Goal: Task Accomplishment & Management: Use online tool/utility

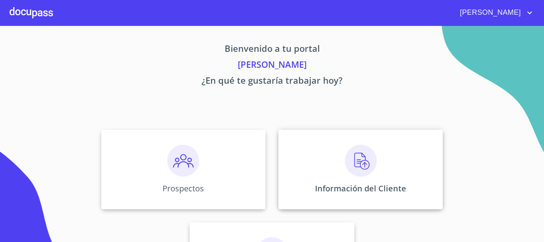
click at [359, 166] on img at bounding box center [361, 161] width 32 height 32
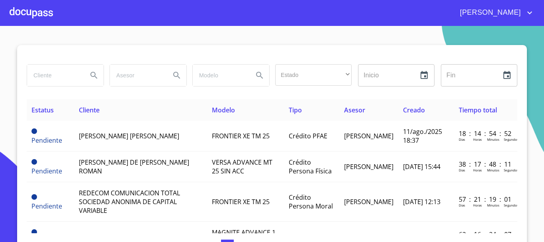
click at [73, 79] on input "search" at bounding box center [54, 76] width 54 height 22
type input "[PERSON_NAME]"
click at [90, 76] on icon "Search" at bounding box center [93, 75] width 7 height 7
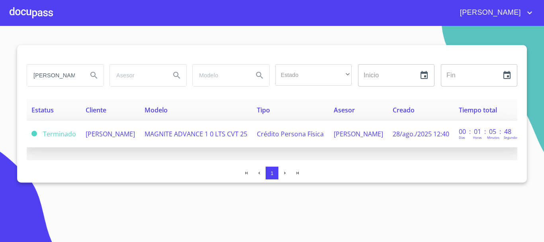
click at [116, 136] on td "[PERSON_NAME]" at bounding box center [110, 134] width 59 height 27
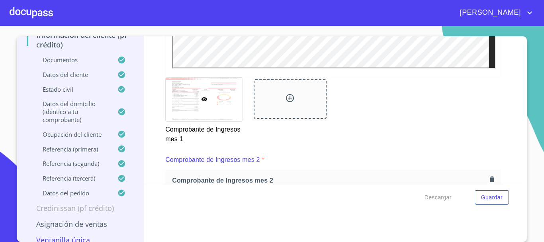
scroll to position [58, 0]
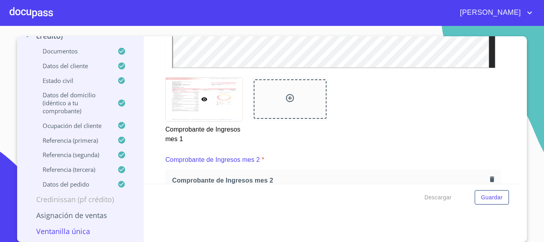
click at [98, 218] on p "Asignación de Ventas" at bounding box center [80, 215] width 107 height 10
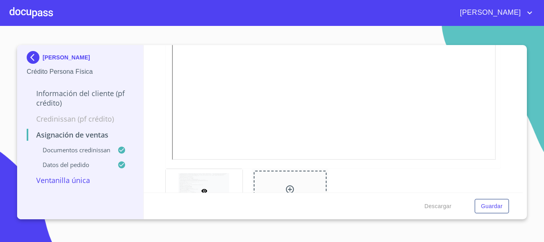
scroll to position [427, 0]
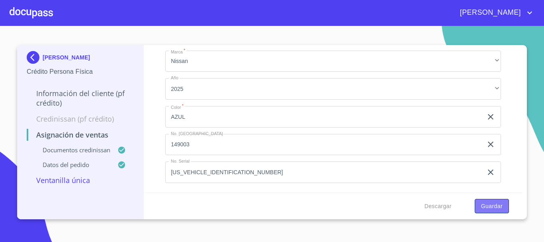
click at [481, 208] on span "Guardar" at bounding box center [492, 206] width 22 height 10
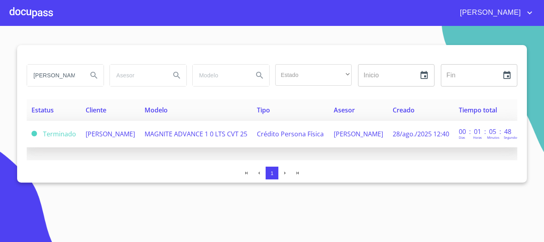
click at [91, 138] on span "[PERSON_NAME]" at bounding box center [110, 133] width 49 height 9
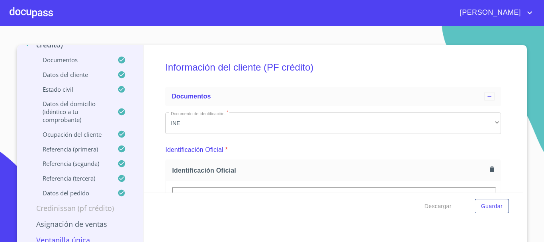
scroll to position [9, 0]
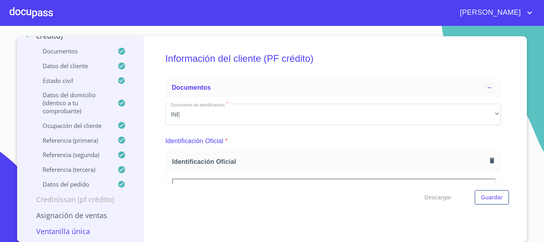
click at [88, 216] on p "Asignación de Ventas" at bounding box center [80, 215] width 107 height 10
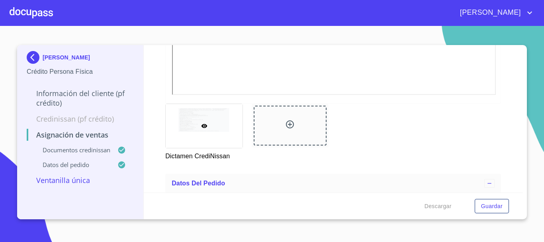
scroll to position [427, 0]
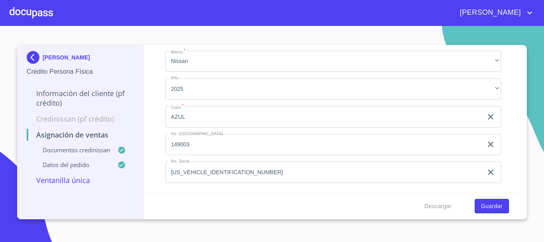
click at [490, 203] on span "Guardar" at bounding box center [492, 206] width 22 height 10
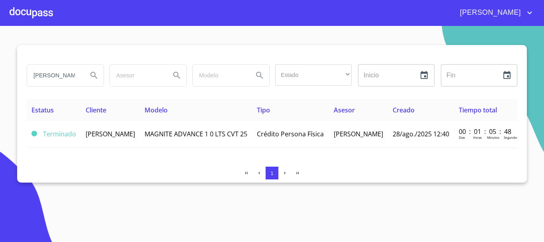
drag, startPoint x: 486, startPoint y: 225, endPoint x: 411, endPoint y: 94, distance: 149.9
